Goal: Task Accomplishment & Management: Use online tool/utility

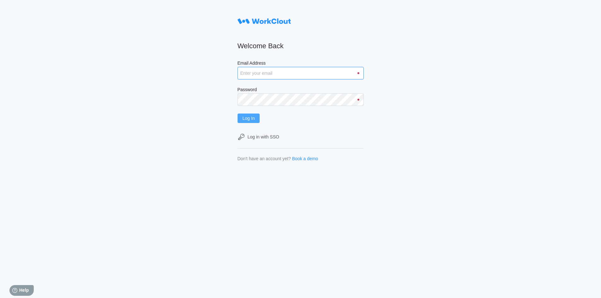
type input "[EMAIL_ADDRESS][DOMAIN_NAME]"
click at [253, 120] on span "Log In" at bounding box center [249, 118] width 12 height 4
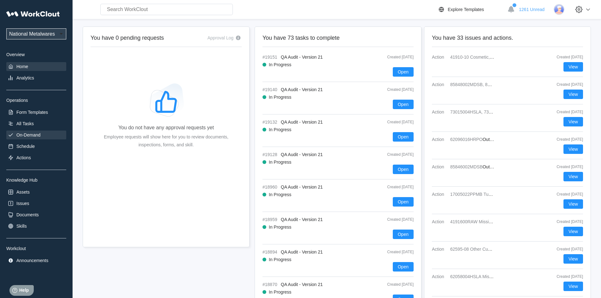
click at [35, 133] on div "On-Demand" at bounding box center [28, 135] width 24 height 5
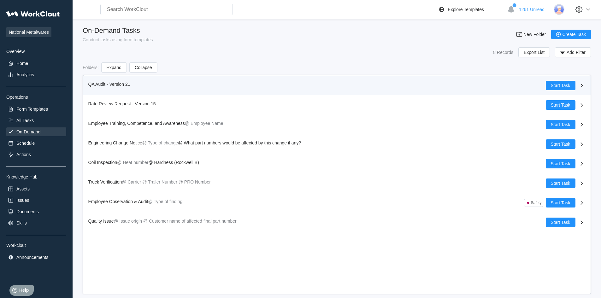
click at [98, 85] on span "QA Audit - Version 21" at bounding box center [109, 84] width 42 height 5
click at [95, 85] on span "QA Audit - Version 21" at bounding box center [109, 84] width 42 height 5
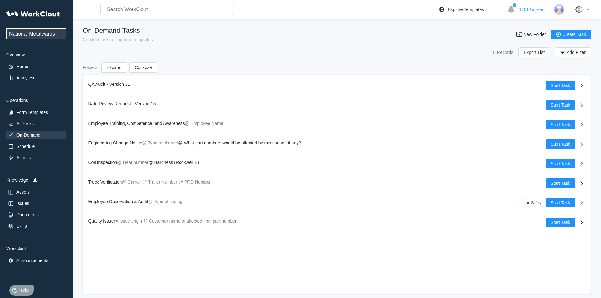
click at [30, 134] on div "On-Demand" at bounding box center [28, 135] width 24 height 5
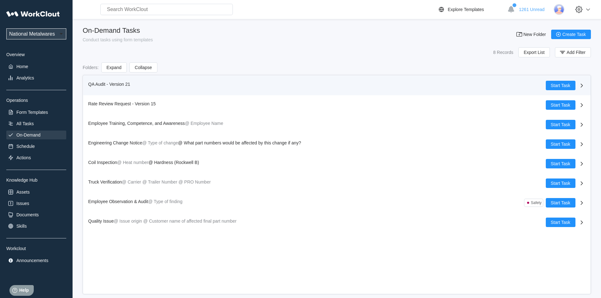
click at [101, 82] on span "QA Audit - Version 21" at bounding box center [109, 84] width 42 height 5
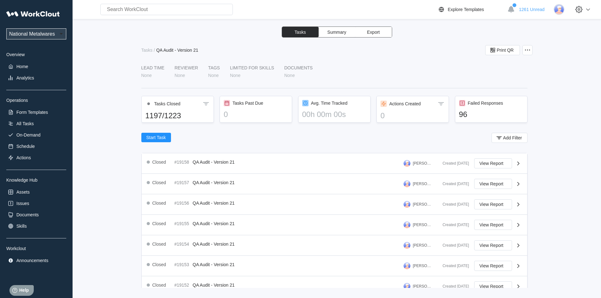
click at [372, 33] on span "Export" at bounding box center [373, 32] width 13 height 4
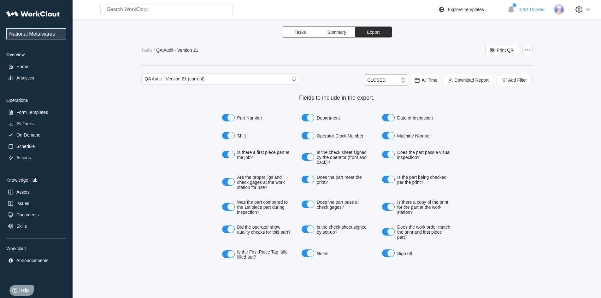
click at [404, 82] on icon at bounding box center [403, 80] width 7 height 7
click at [524, 110] on div "Fields to include in the export. Part Number Department Date of Inspection Shif…" at bounding box center [336, 179] width 391 height 168
click at [425, 78] on span "All Time" at bounding box center [430, 80] width 16 height 5
click at [423, 105] on div "Last day" at bounding box center [417, 103] width 17 height 5
click at [512, 81] on span "Add Filter" at bounding box center [517, 80] width 19 height 4
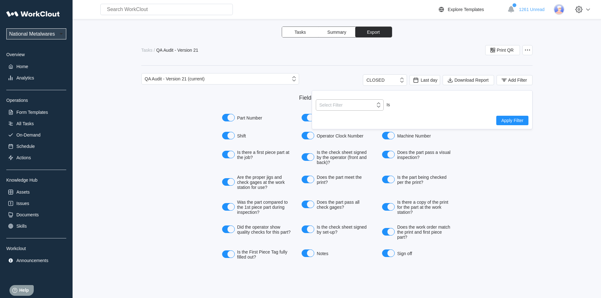
click at [379, 106] on icon at bounding box center [378, 105] width 7 height 7
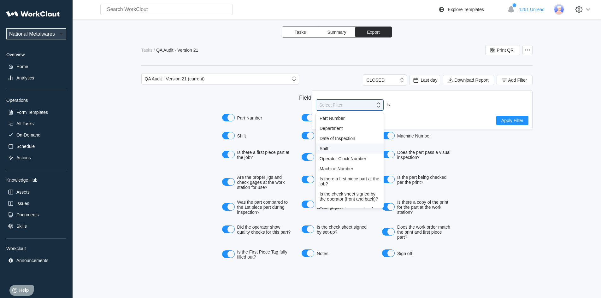
click at [321, 149] on div "Shift" at bounding box center [350, 148] width 60 height 5
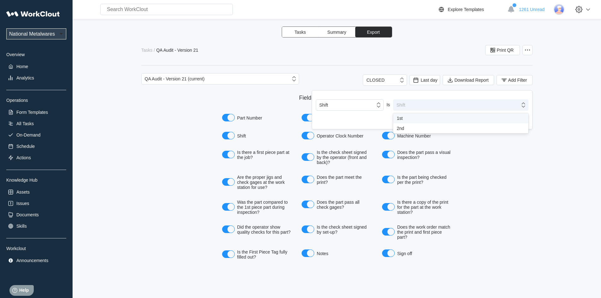
click at [522, 106] on icon at bounding box center [523, 105] width 7 height 7
click at [403, 119] on div "1st" at bounding box center [461, 118] width 128 height 5
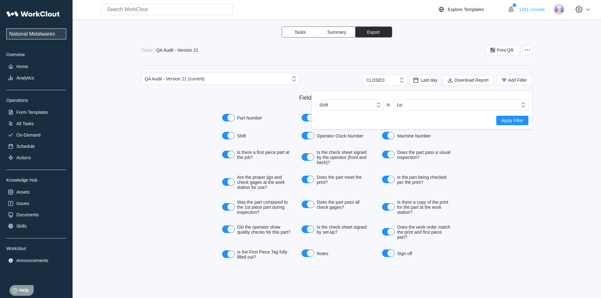
click at [522, 121] on span "Apply Filter" at bounding box center [512, 120] width 22 height 4
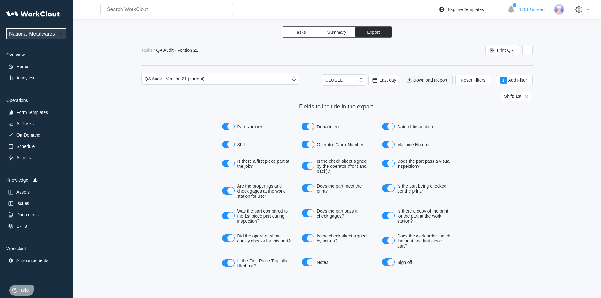
click at [423, 79] on span "Download Report" at bounding box center [430, 80] width 34 height 4
